Goal: Task Accomplishment & Management: Use online tool/utility

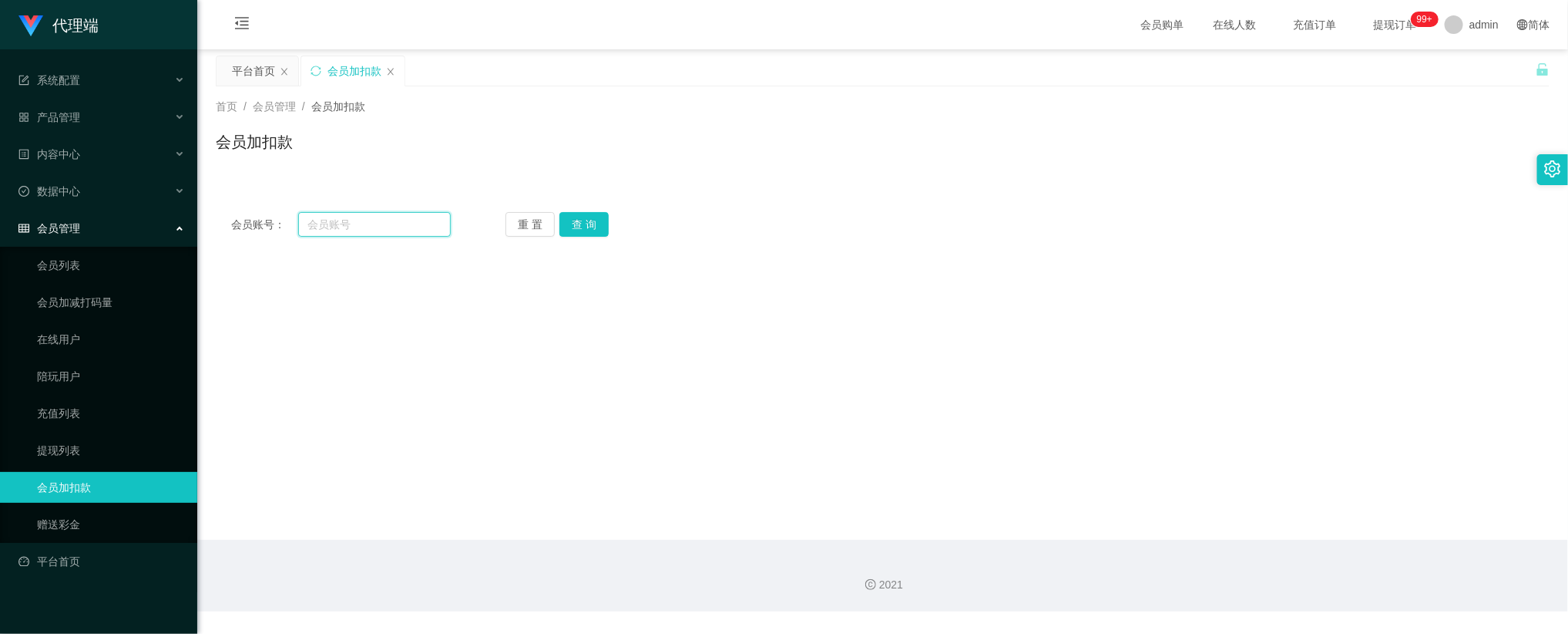
click at [407, 234] on input "text" at bounding box center [374, 223] width 152 height 25
paste input "0008"
type input "0008"
drag, startPoint x: 587, startPoint y: 230, endPoint x: 578, endPoint y: 269, distance: 40.0
click at [587, 230] on button "查 询" at bounding box center [583, 223] width 49 height 25
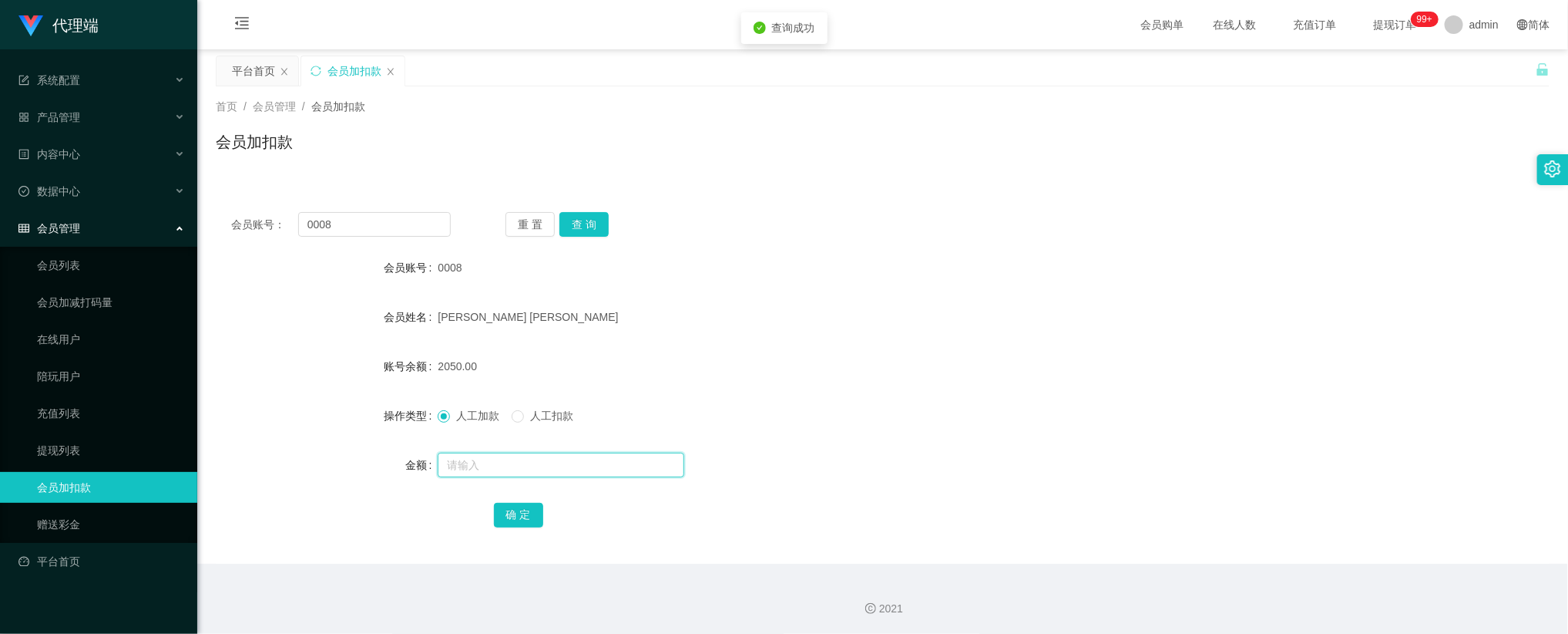
click at [486, 458] on input "text" at bounding box center [561, 464] width 246 height 25
type input "168"
click at [511, 514] on button "确 定" at bounding box center [519, 514] width 49 height 25
click at [541, 227] on button "重 置" at bounding box center [530, 223] width 49 height 25
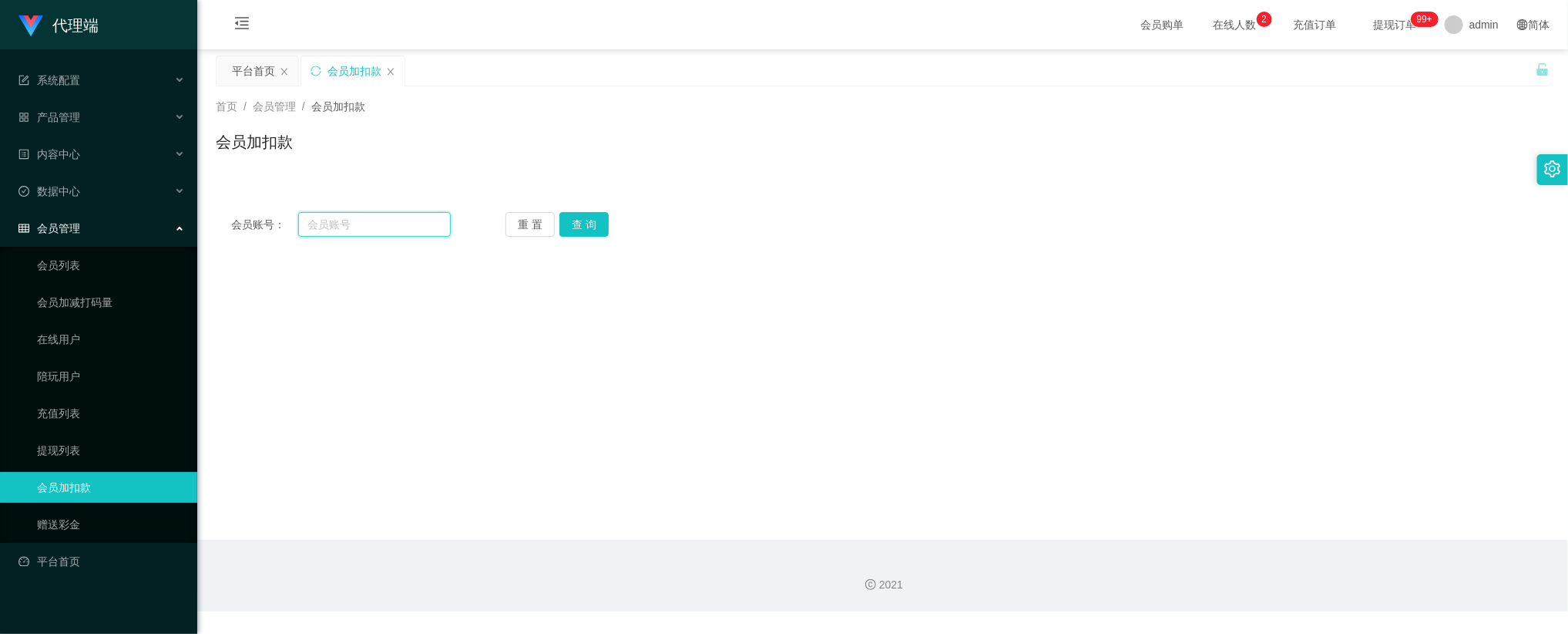
click at [411, 223] on input "text" at bounding box center [374, 223] width 152 height 25
paste input "mandy8668"
type input "mandy8668"
click at [554, 222] on button "重 置" at bounding box center [530, 223] width 49 height 25
click at [566, 222] on button "查 询" at bounding box center [583, 223] width 49 height 25
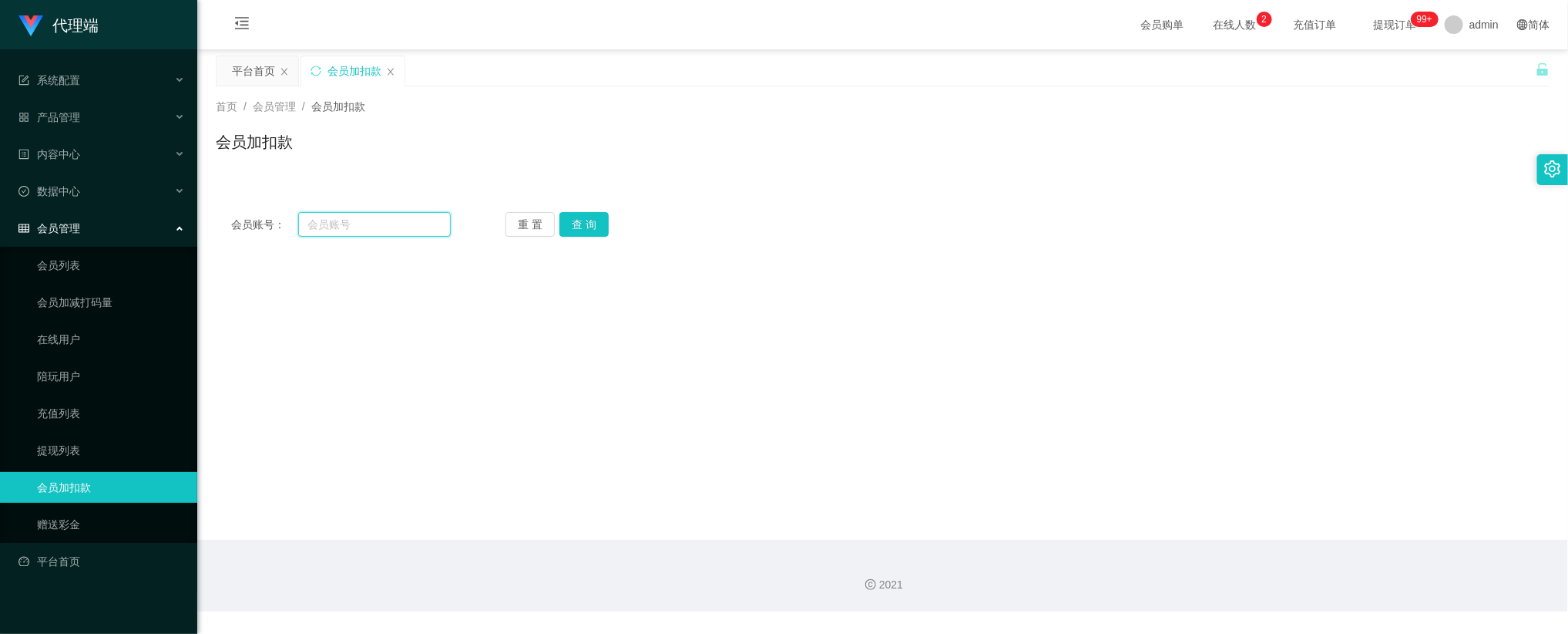
click at [387, 218] on input "text" at bounding box center [374, 223] width 152 height 25
paste input "mandy8668"
type input "mandy8668"
click at [578, 222] on button "查 询" at bounding box center [583, 223] width 49 height 25
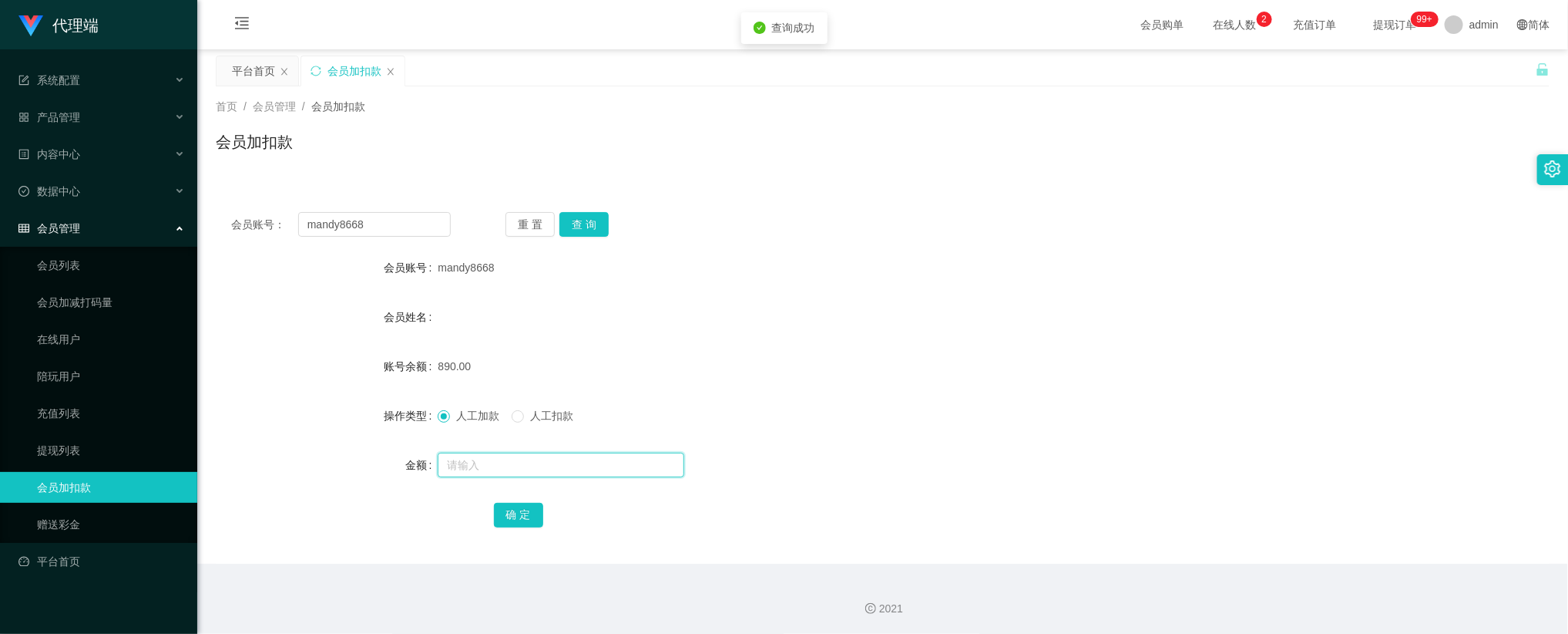
click at [469, 460] on input "text" at bounding box center [561, 464] width 246 height 25
type input "15"
click at [519, 524] on button "确 定" at bounding box center [519, 514] width 49 height 25
